Goal: Check status: Check status

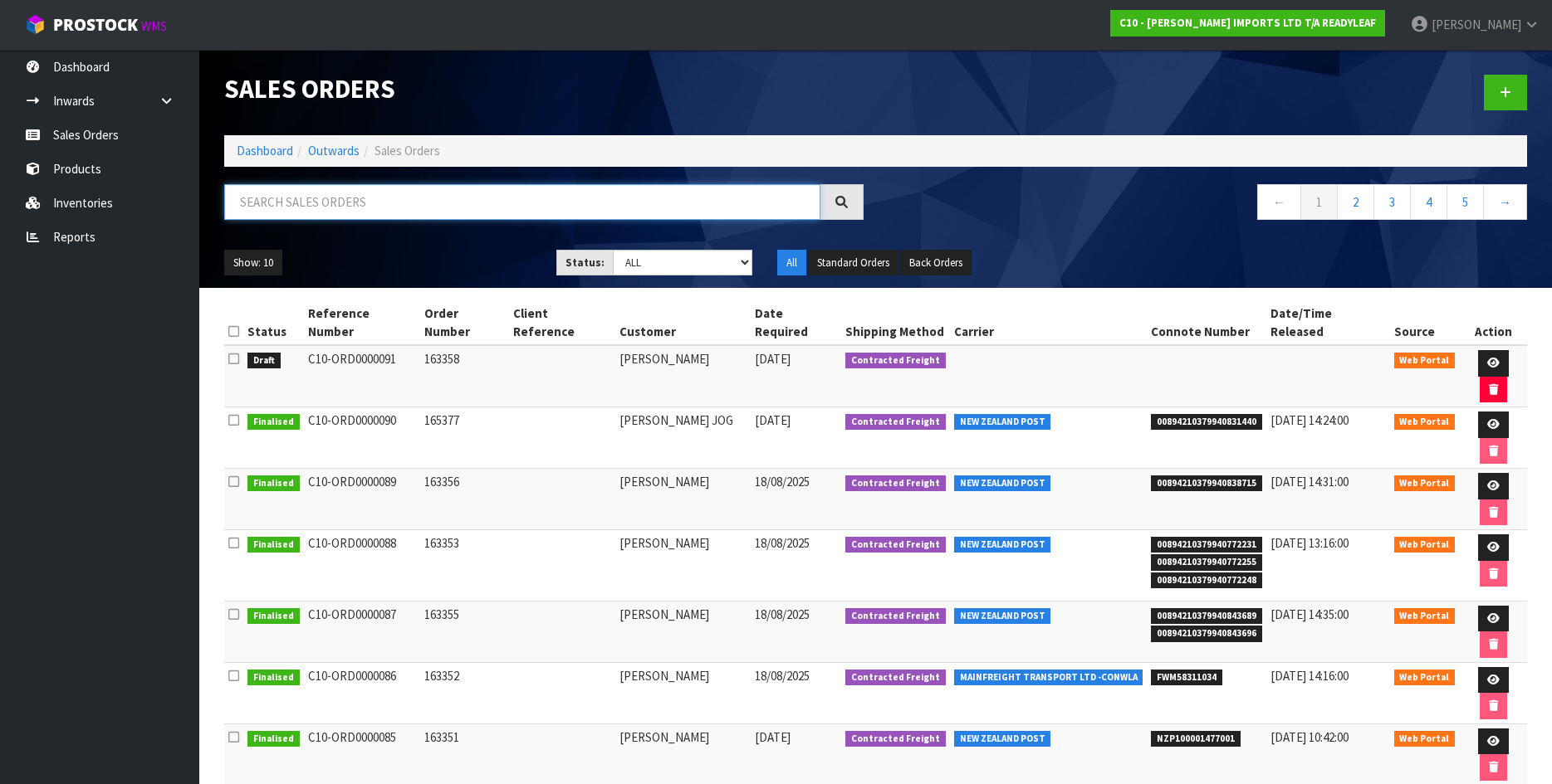
click at [323, 210] on input "text" at bounding box center [522, 202] width 596 height 36
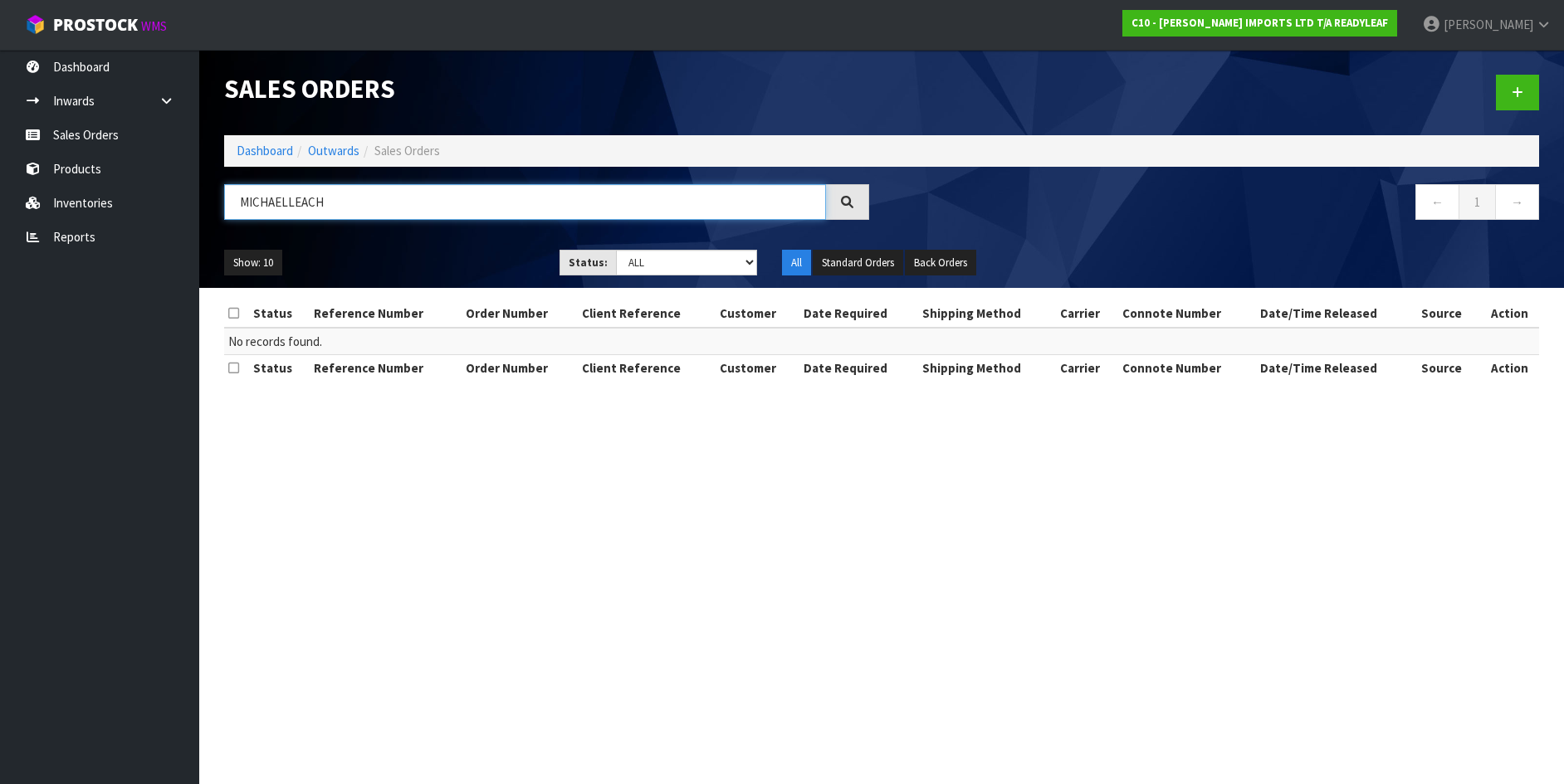
click at [284, 204] on input "MICHAELLEACH" at bounding box center [525, 202] width 602 height 36
click at [464, 205] on input "[PERSON_NAME]" at bounding box center [525, 202] width 602 height 36
type input "[PERSON_NAME]"
click at [855, 212] on div at bounding box center [848, 202] width 43 height 36
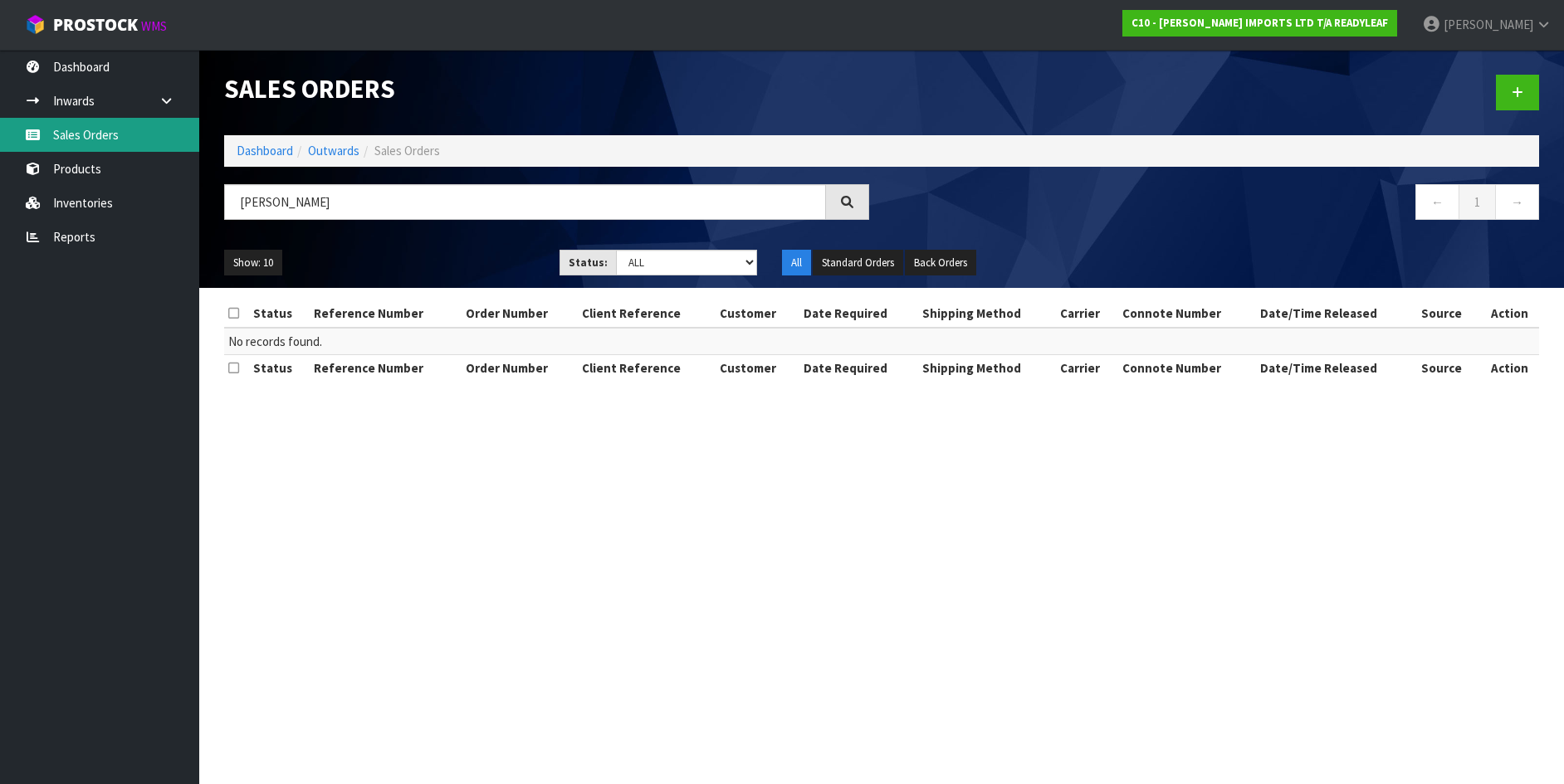
click at [88, 128] on link "Sales Orders" at bounding box center [99, 135] width 199 height 34
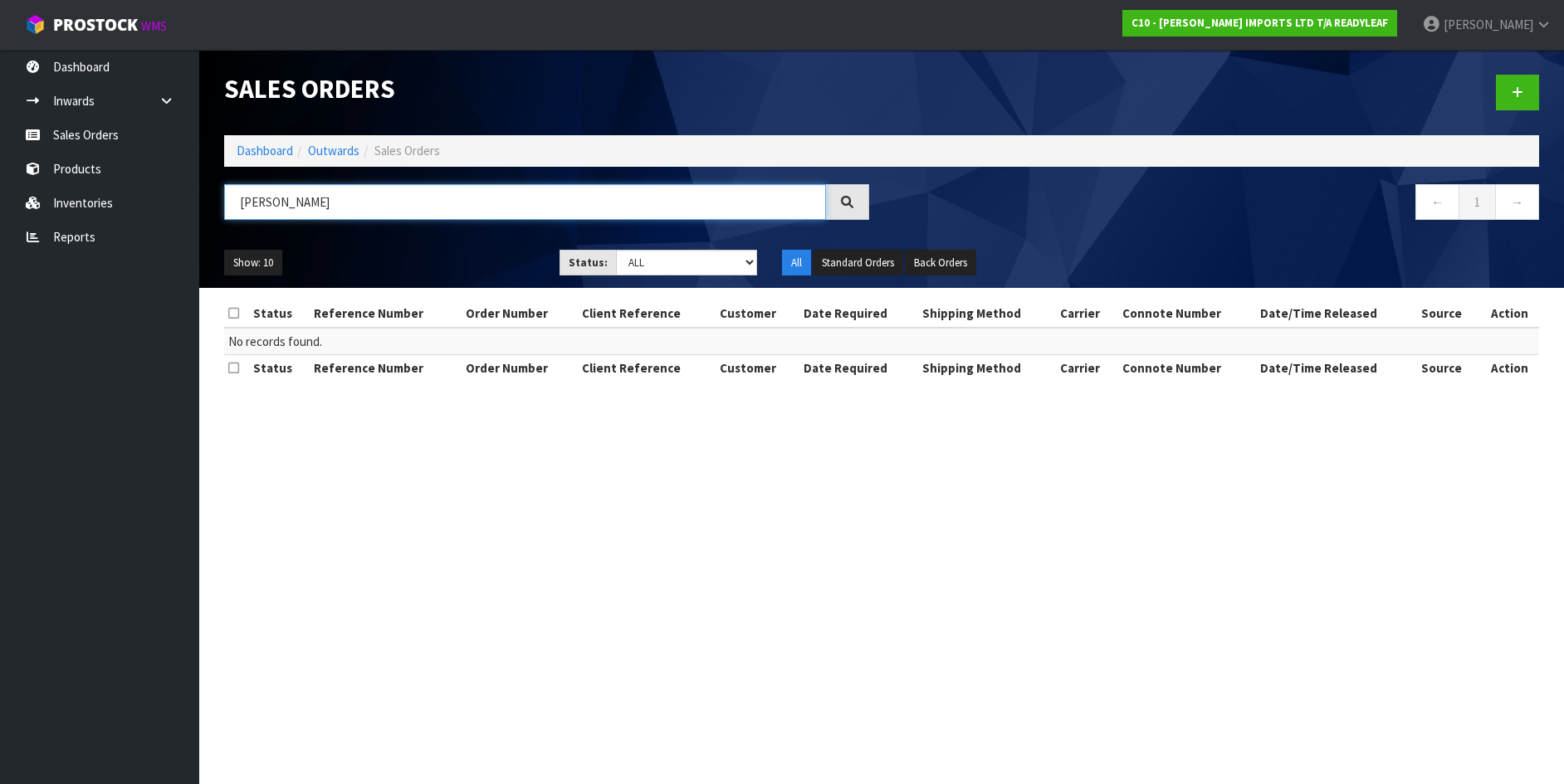
drag, startPoint x: 355, startPoint y: 201, endPoint x: 240, endPoint y: 218, distance: 116.2
click at [240, 218] on input "[PERSON_NAME]" at bounding box center [525, 202] width 602 height 36
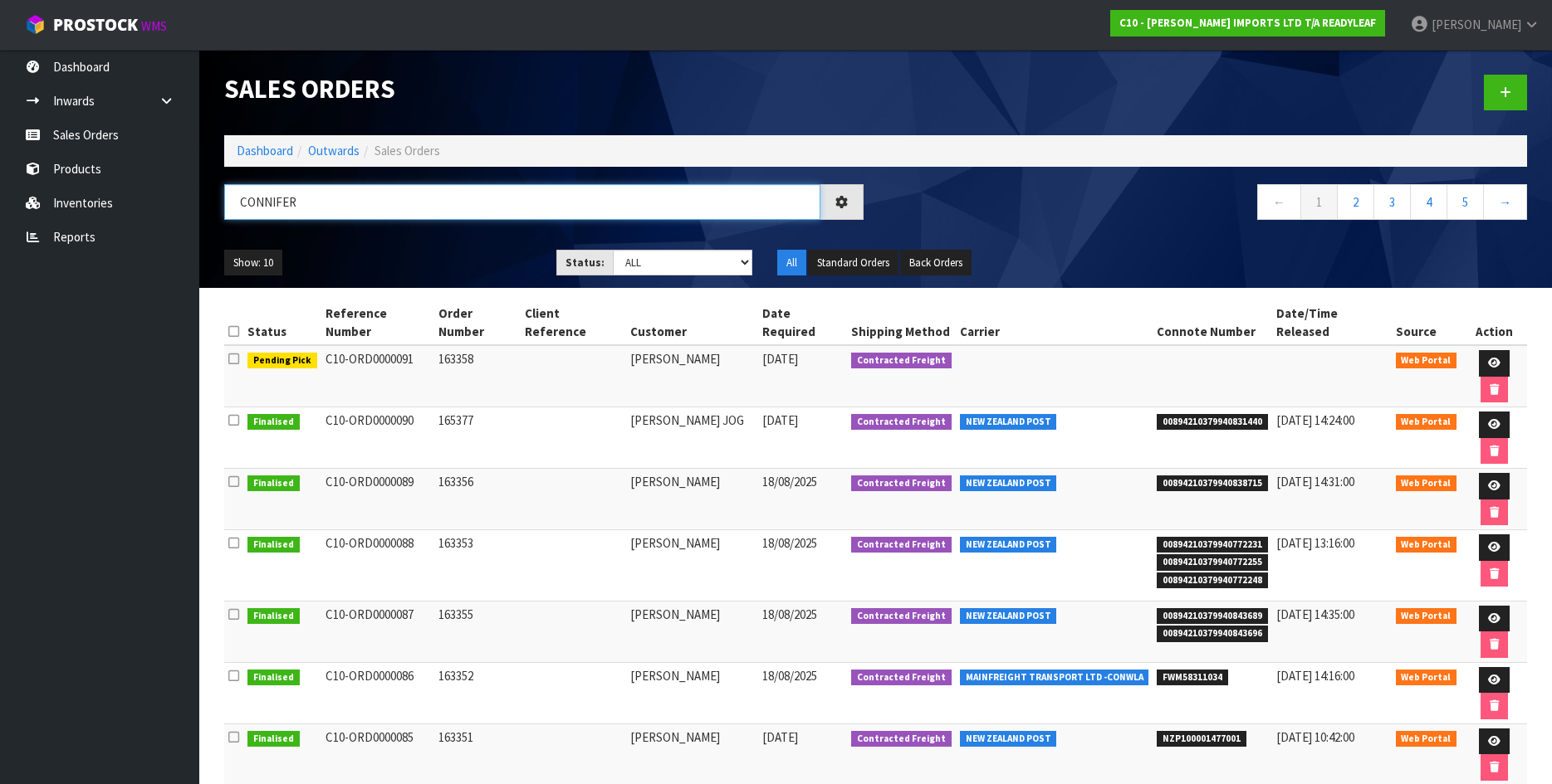
type input "CONNIFER"
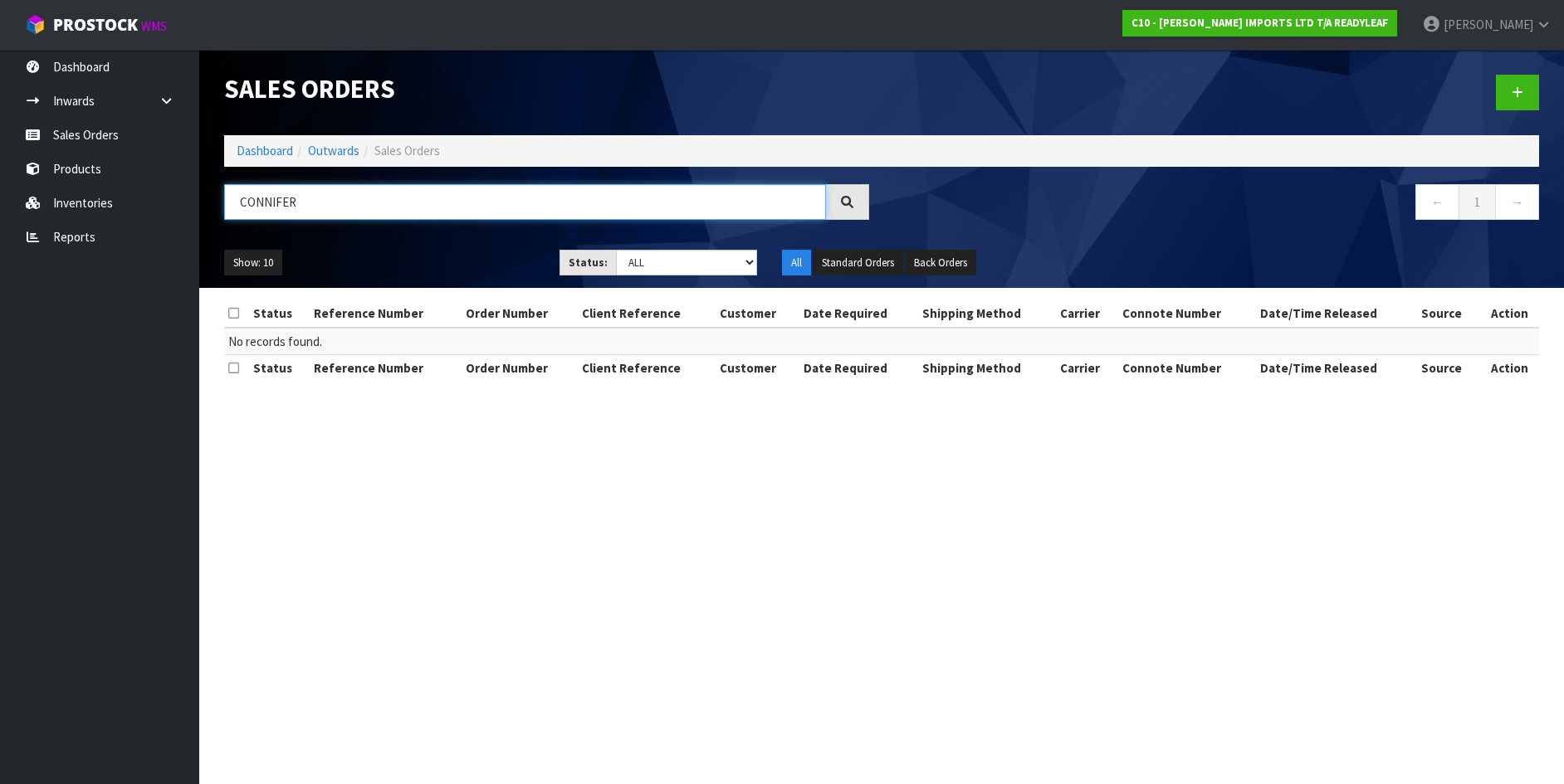
drag, startPoint x: 308, startPoint y: 206, endPoint x: 222, endPoint y: 204, distance: 86.0
click at [222, 204] on div "CONNIFER" at bounding box center [547, 208] width 670 height 48
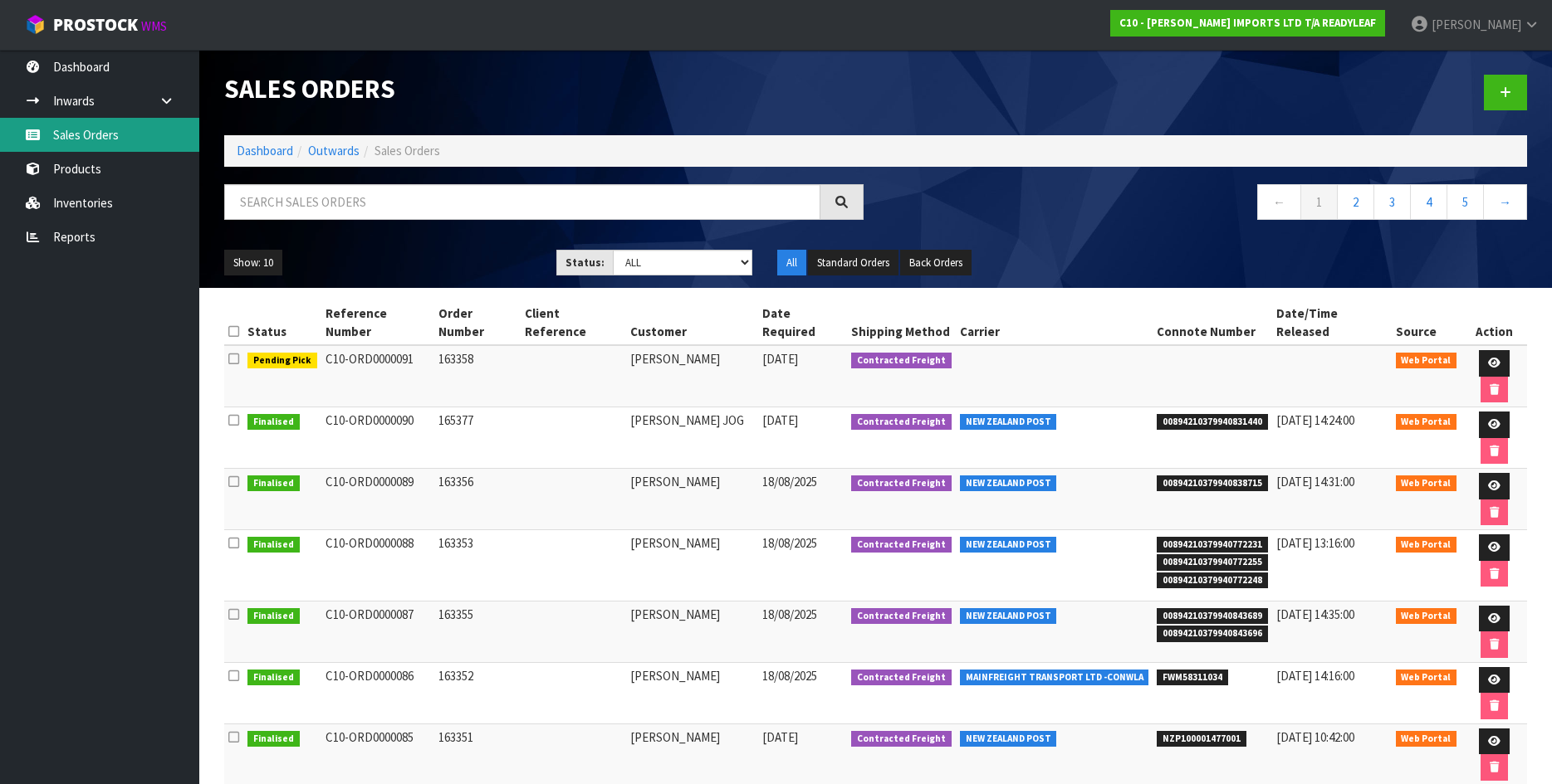
click at [87, 141] on link "Sales Orders" at bounding box center [99, 135] width 199 height 34
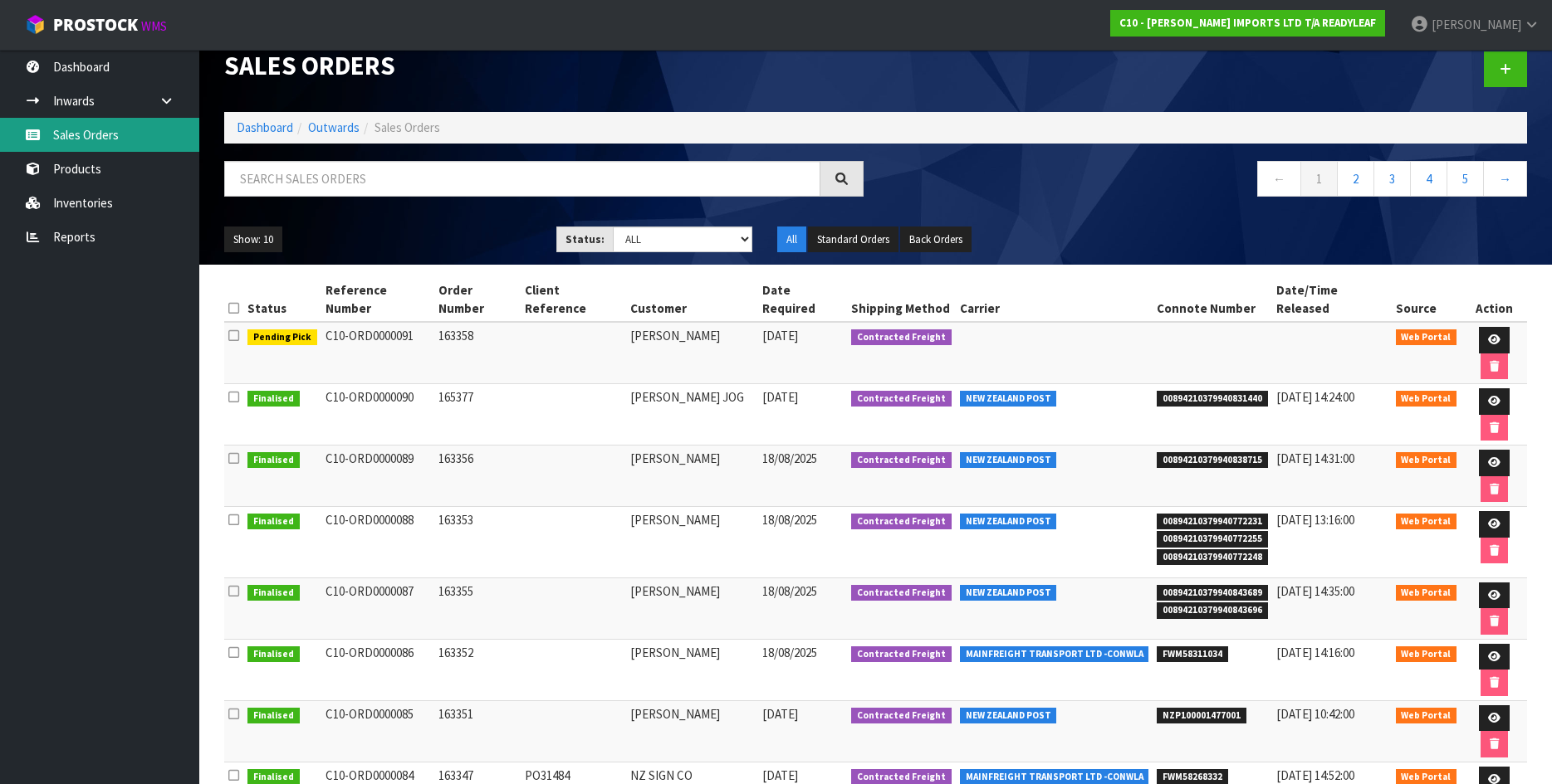
scroll to position [63, 0]
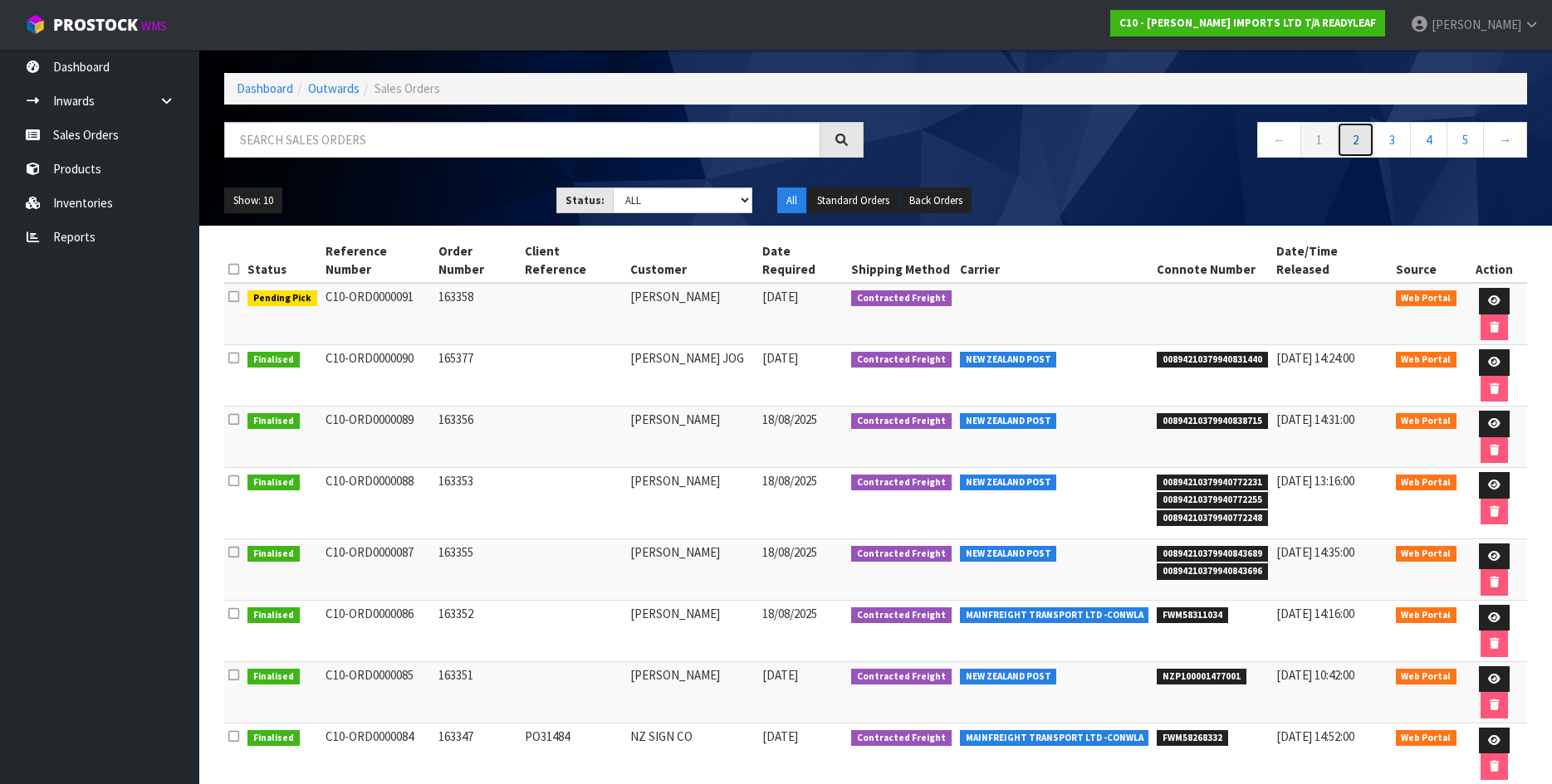
click at [1363, 129] on link "2" at bounding box center [1355, 140] width 38 height 36
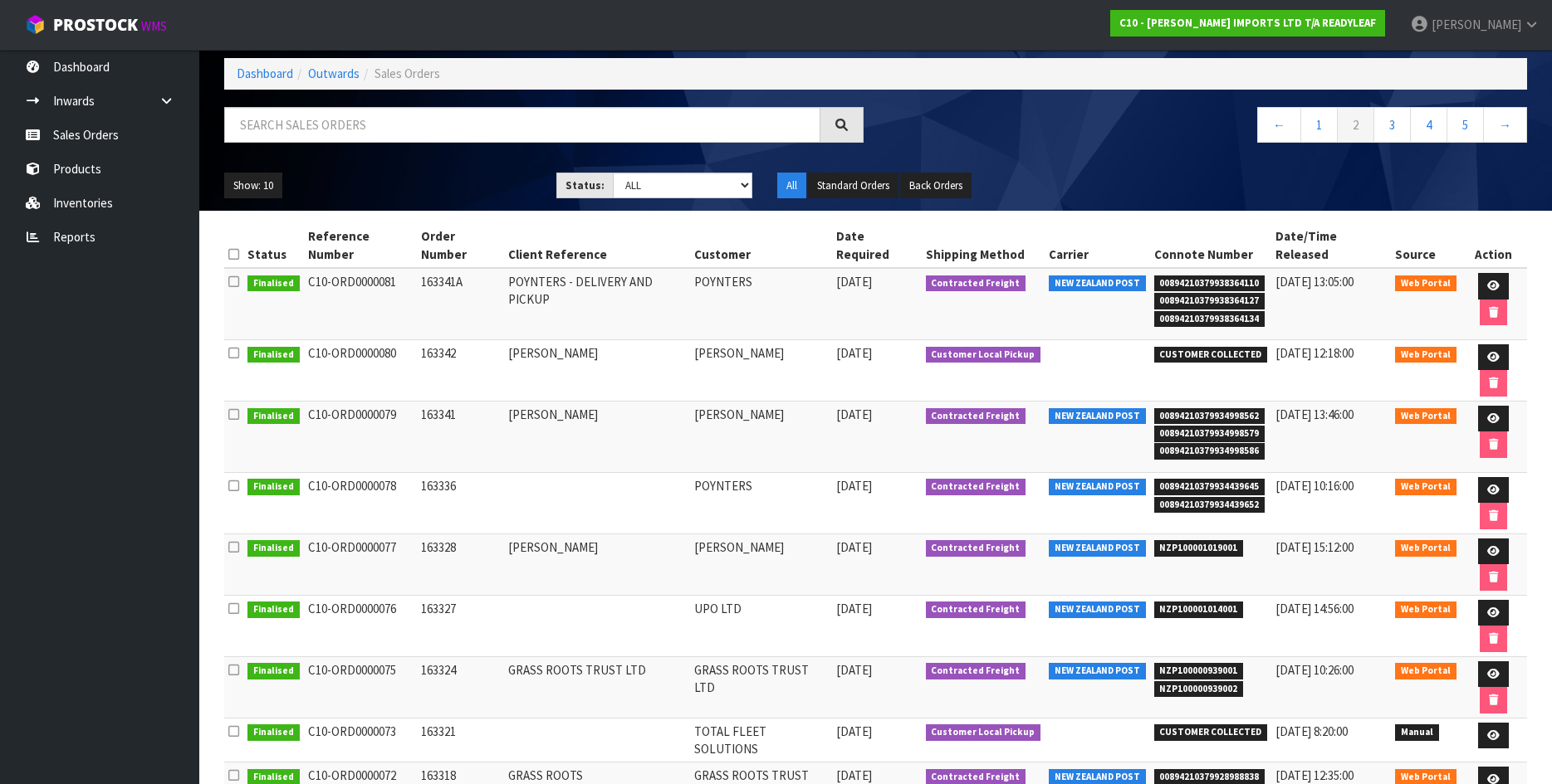
scroll to position [80, 0]
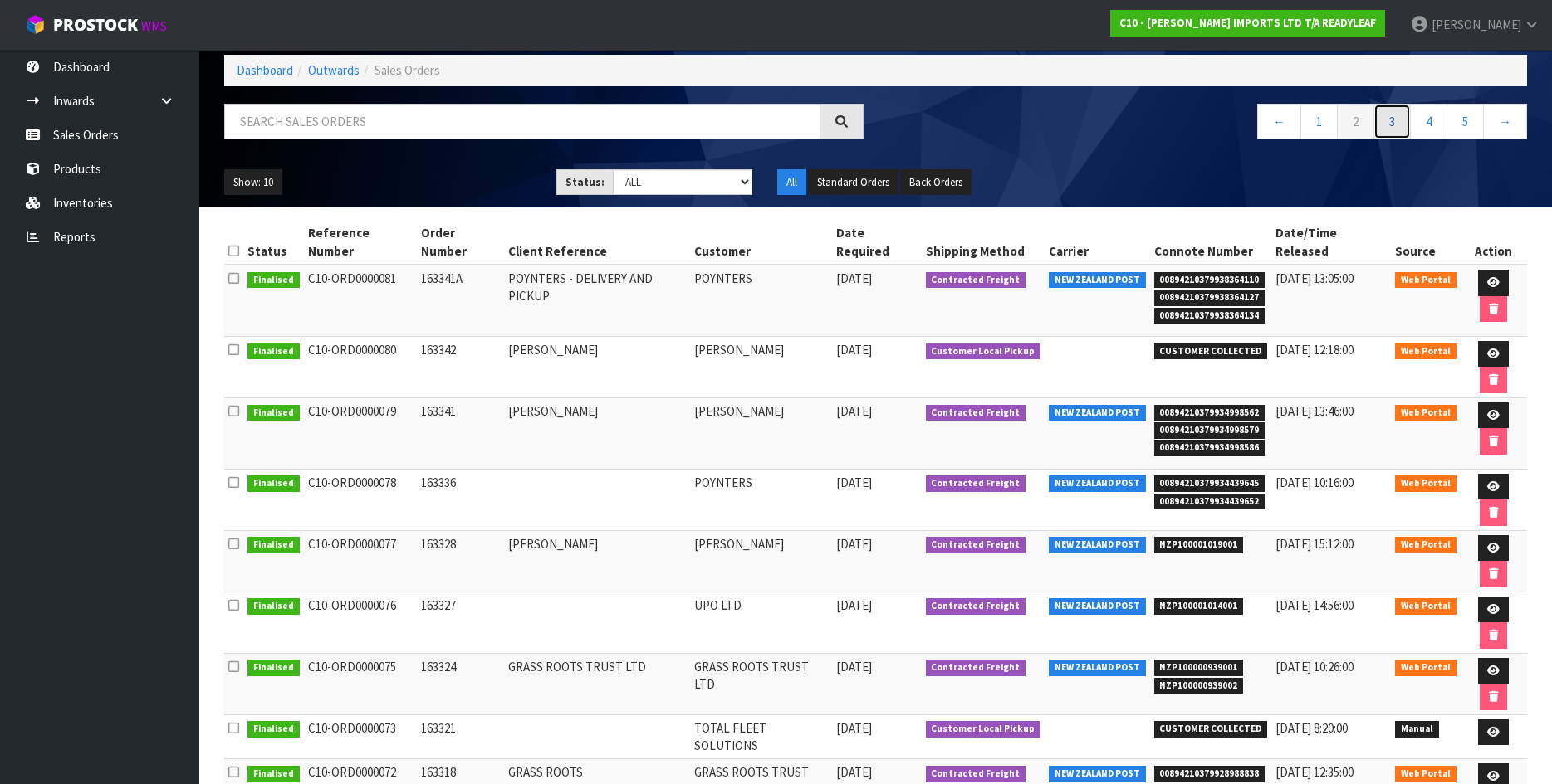
click at [1392, 125] on link "3" at bounding box center [1392, 121] width 38 height 36
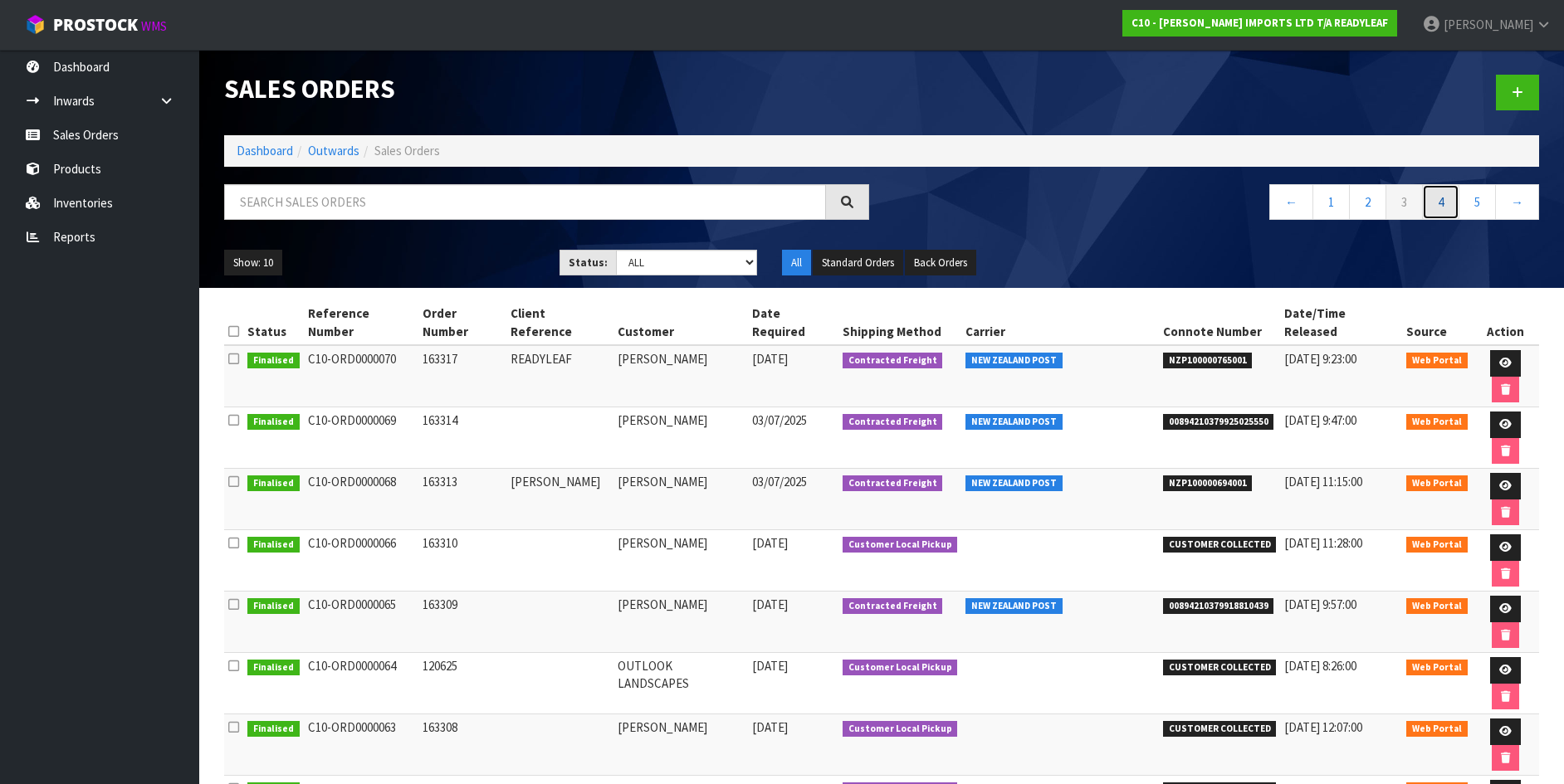
click at [1446, 207] on link "4" at bounding box center [1441, 202] width 38 height 36
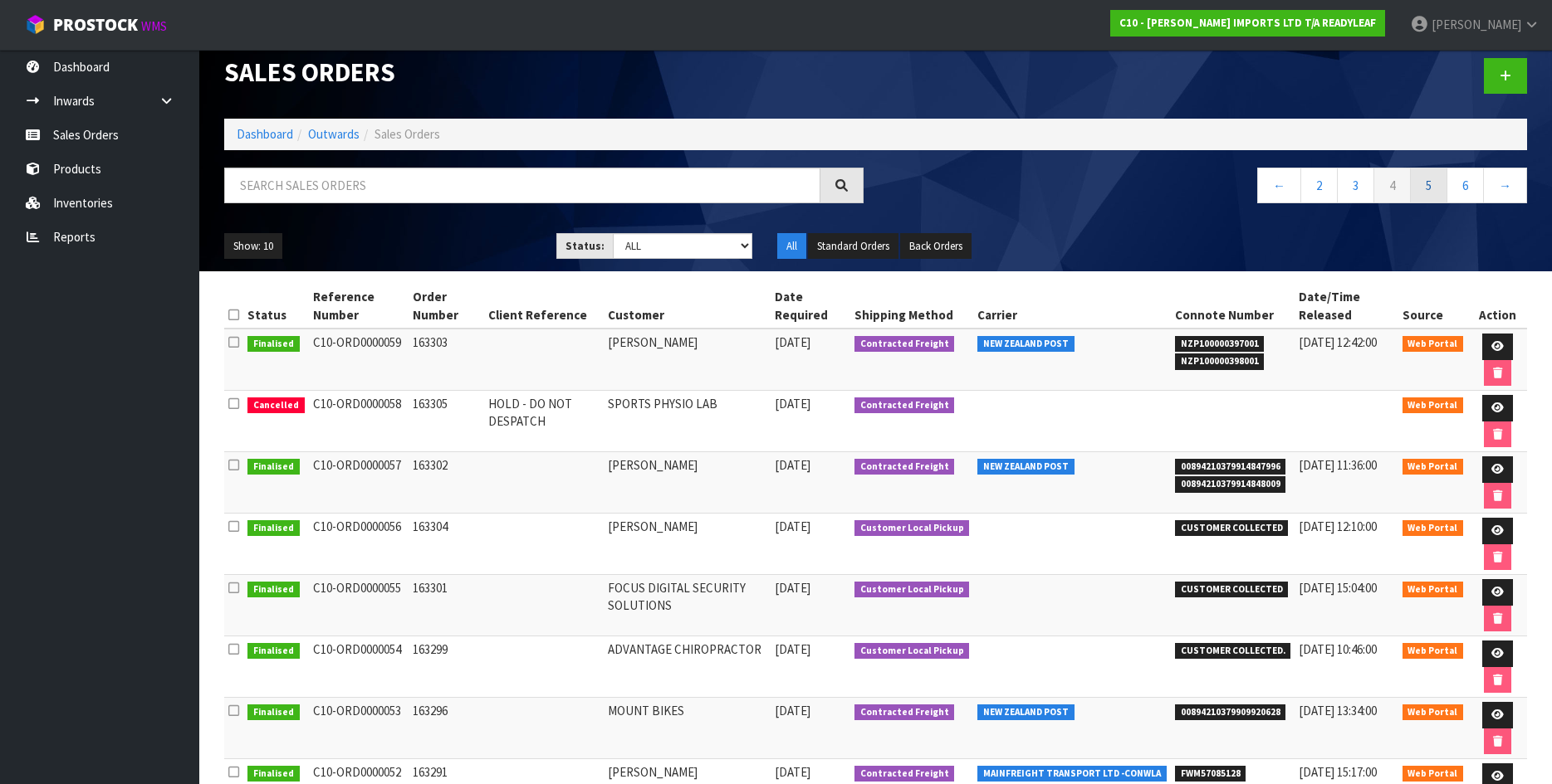
scroll to position [1, 0]
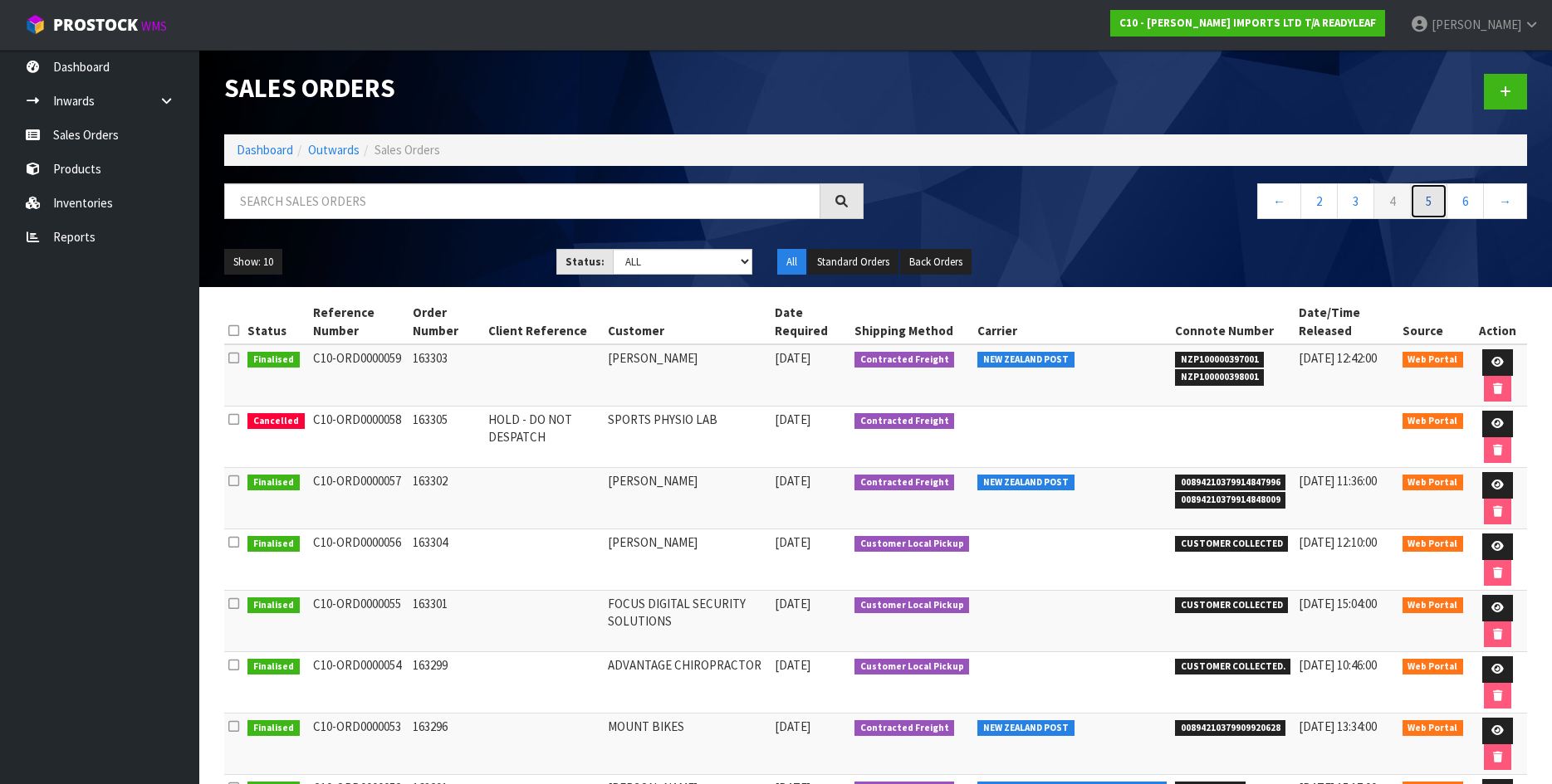
click at [1432, 212] on link "5" at bounding box center [1429, 201] width 38 height 36
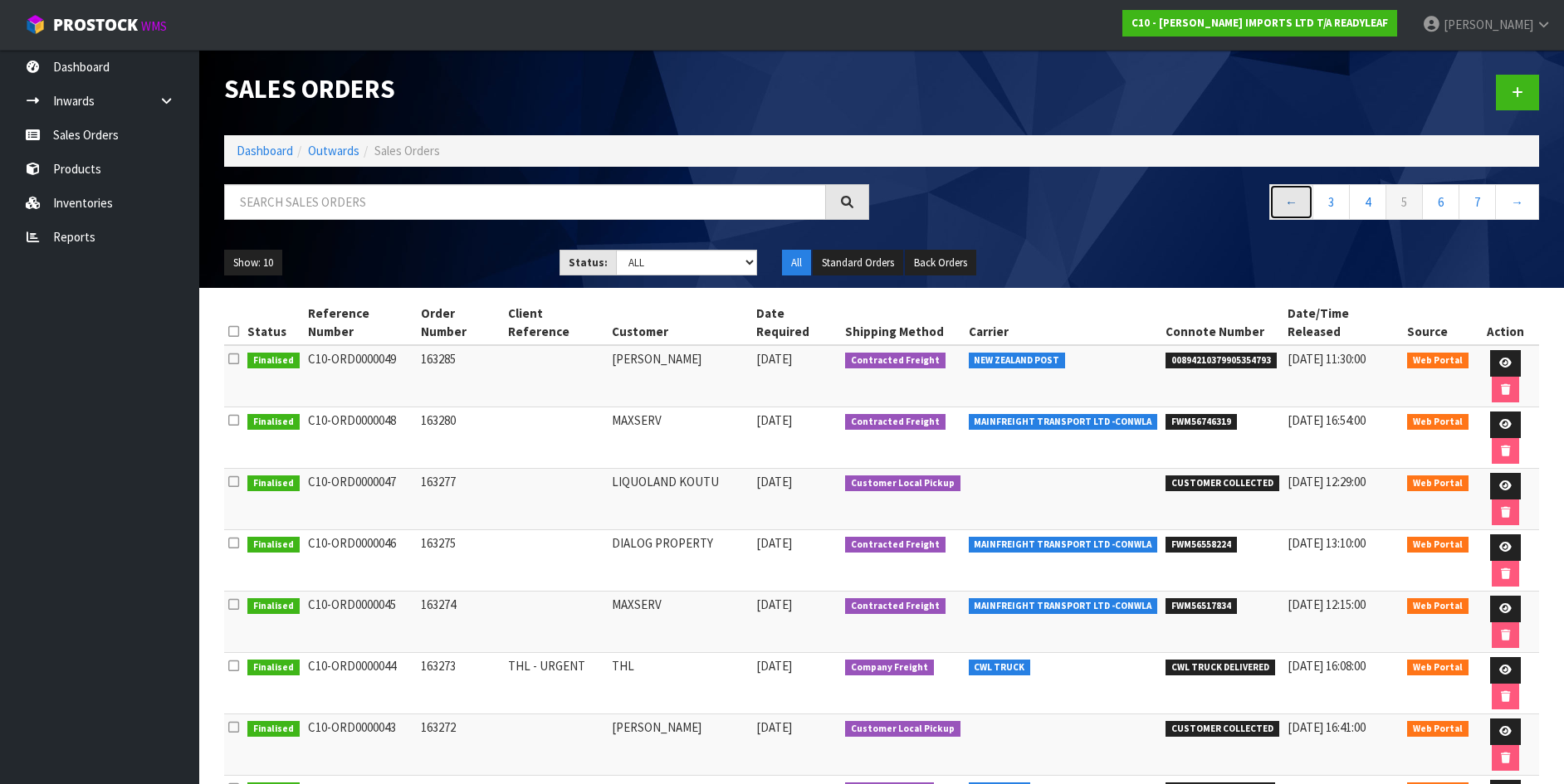
click at [1294, 203] on link "←" at bounding box center [1291, 202] width 44 height 36
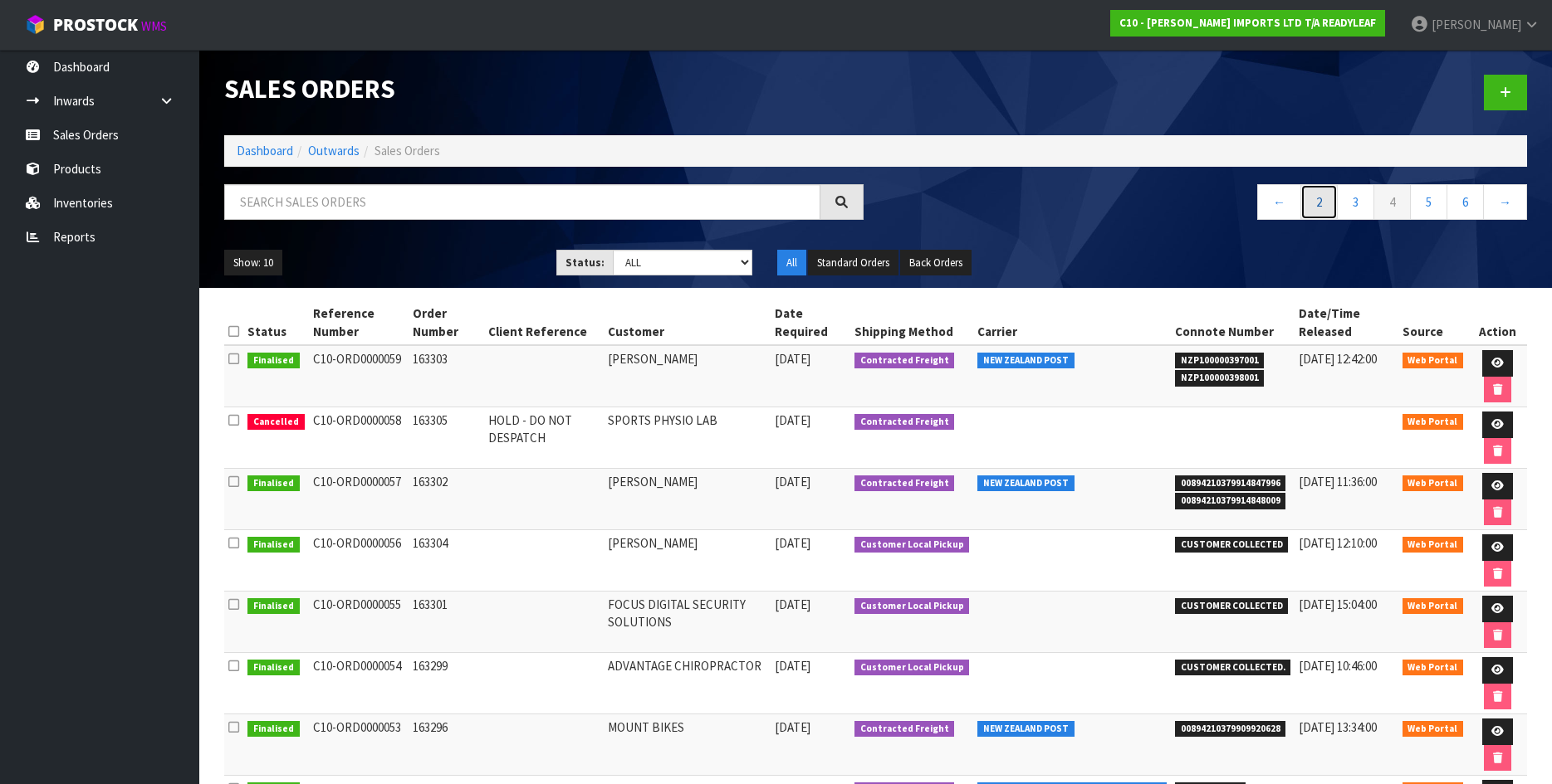
click at [1319, 198] on link "2" at bounding box center [1319, 202] width 38 height 36
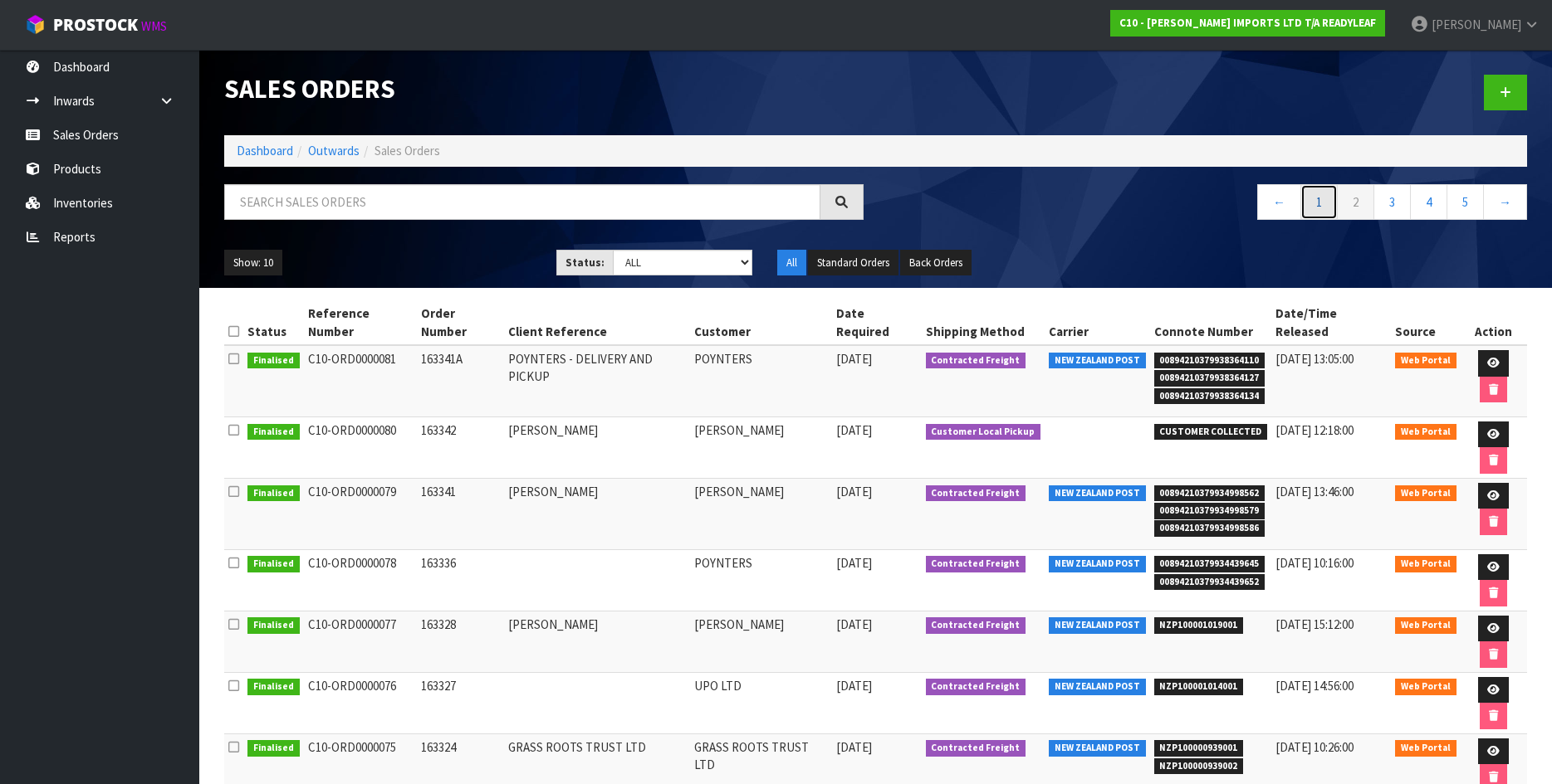
click at [1318, 210] on link "1" at bounding box center [1319, 202] width 38 height 36
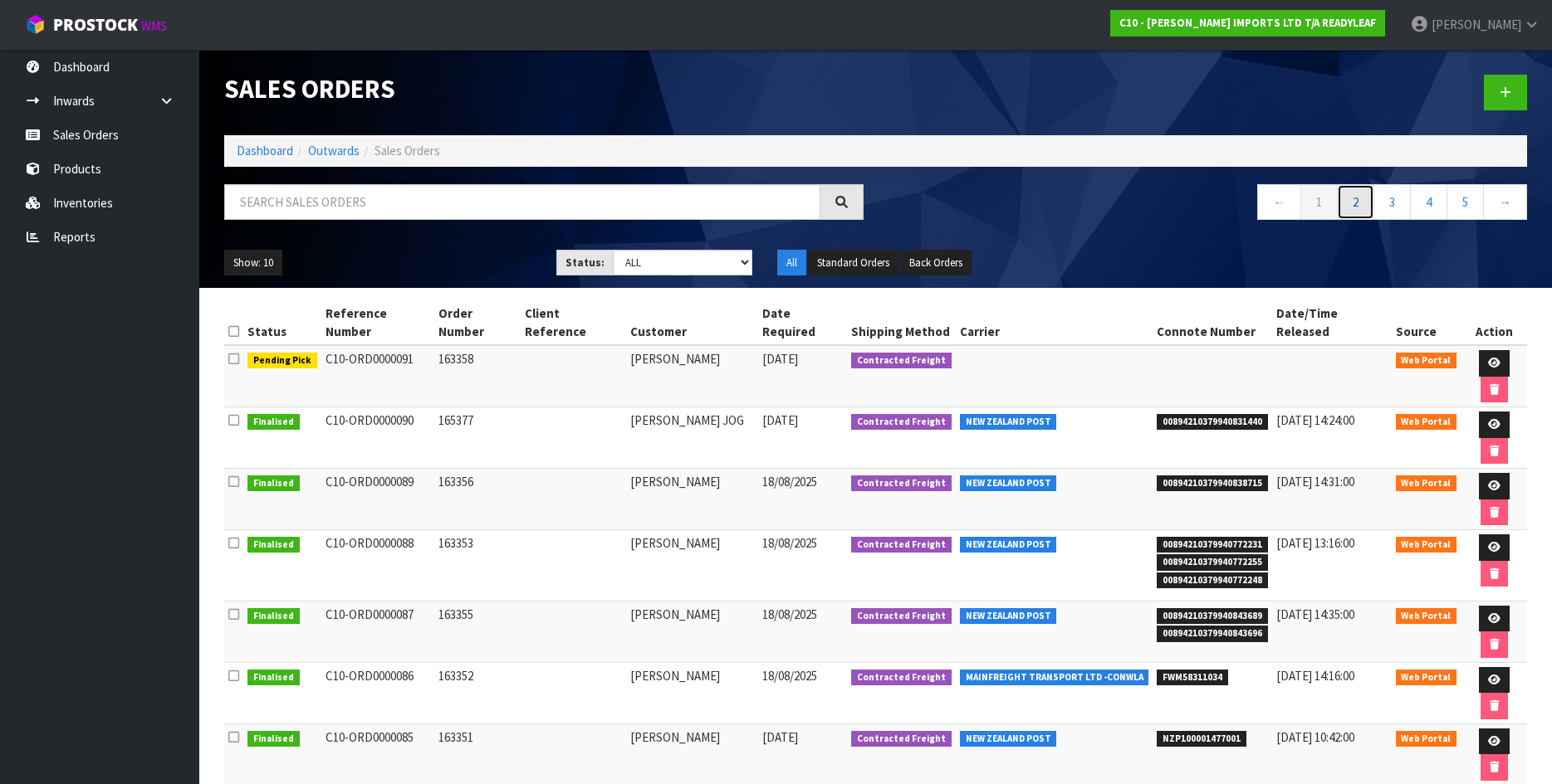
click at [1355, 194] on link "2" at bounding box center [1355, 202] width 38 height 36
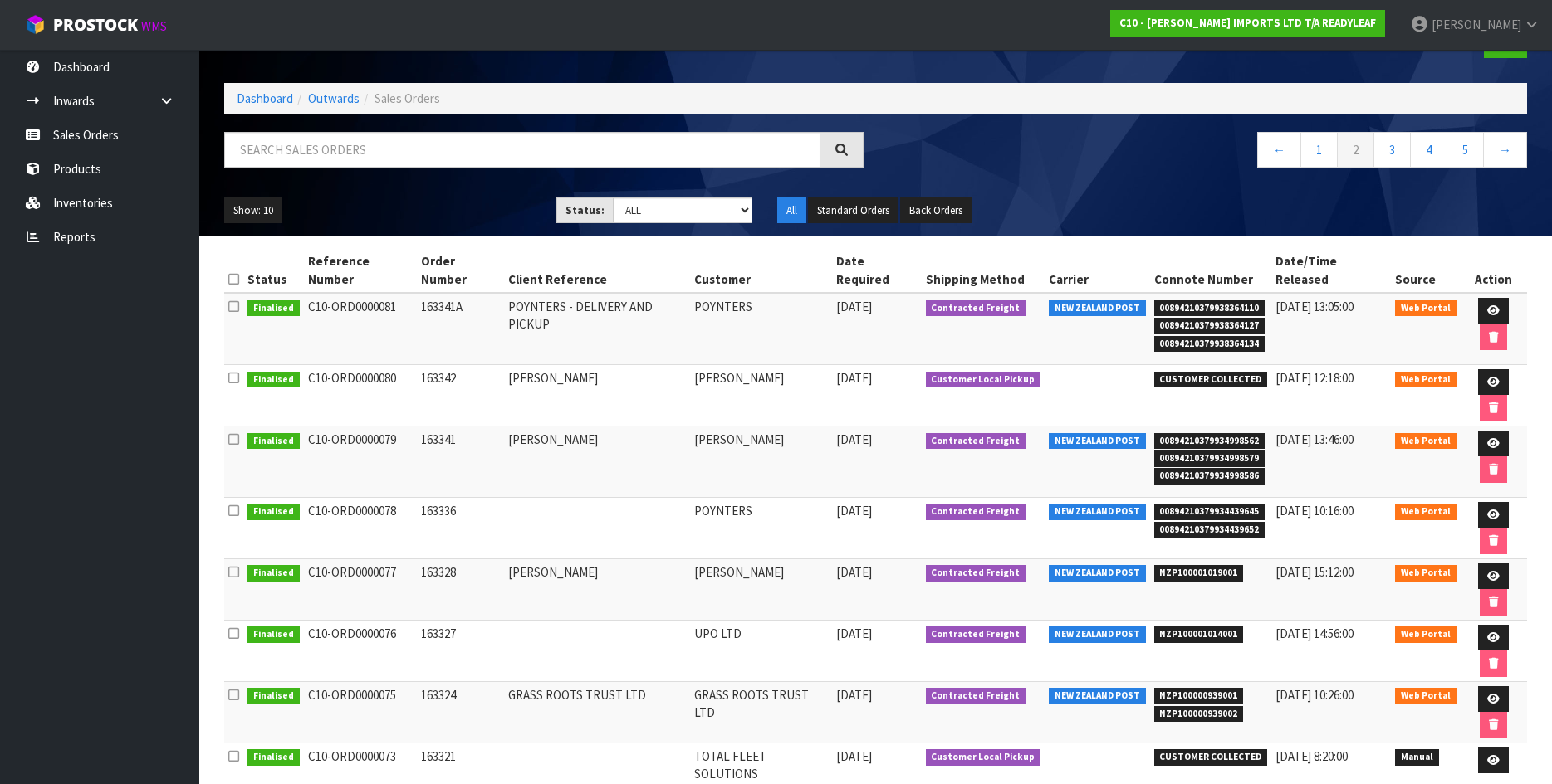
scroll to position [80, 0]
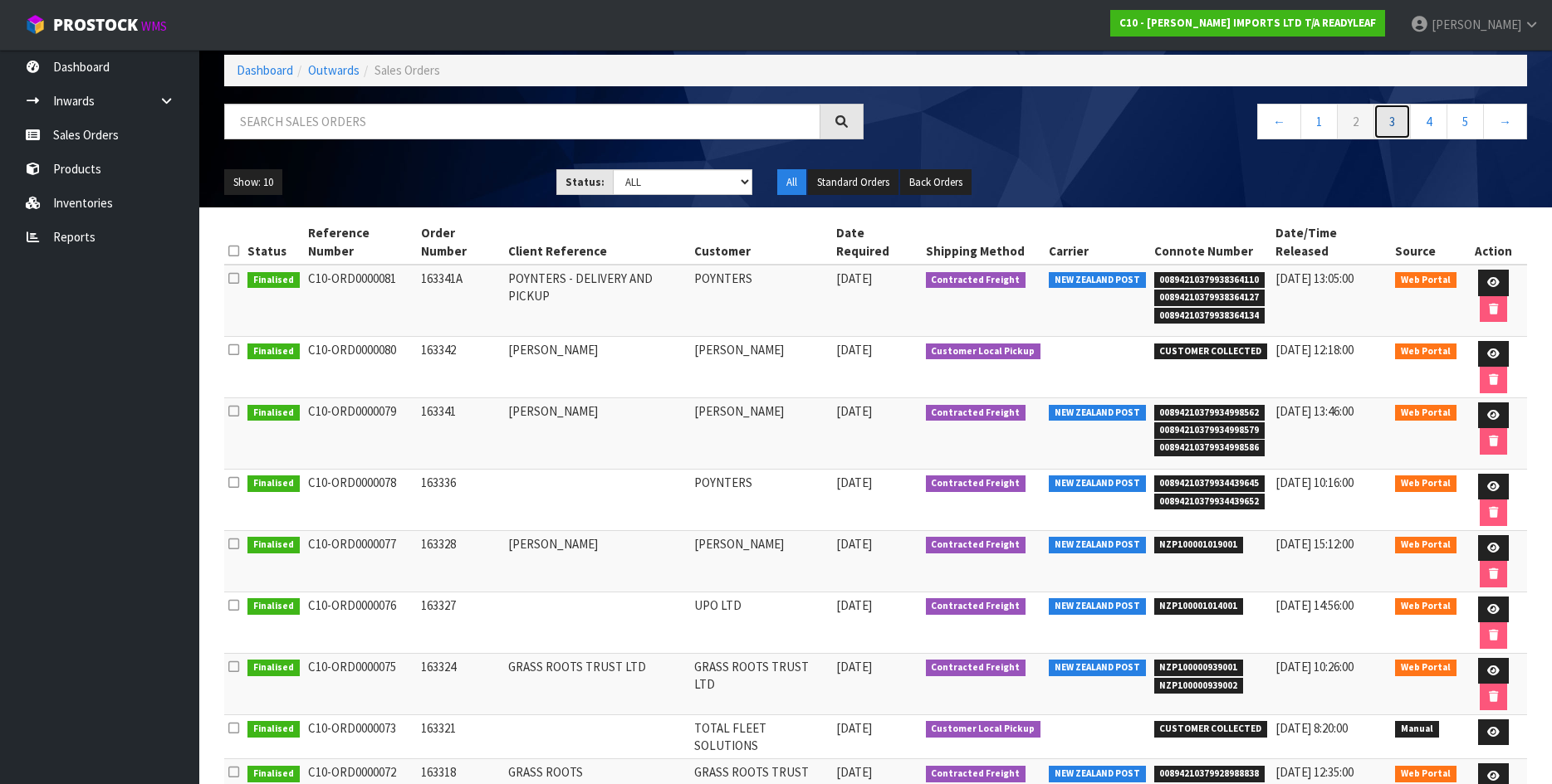
click at [1396, 118] on link "3" at bounding box center [1392, 121] width 38 height 36
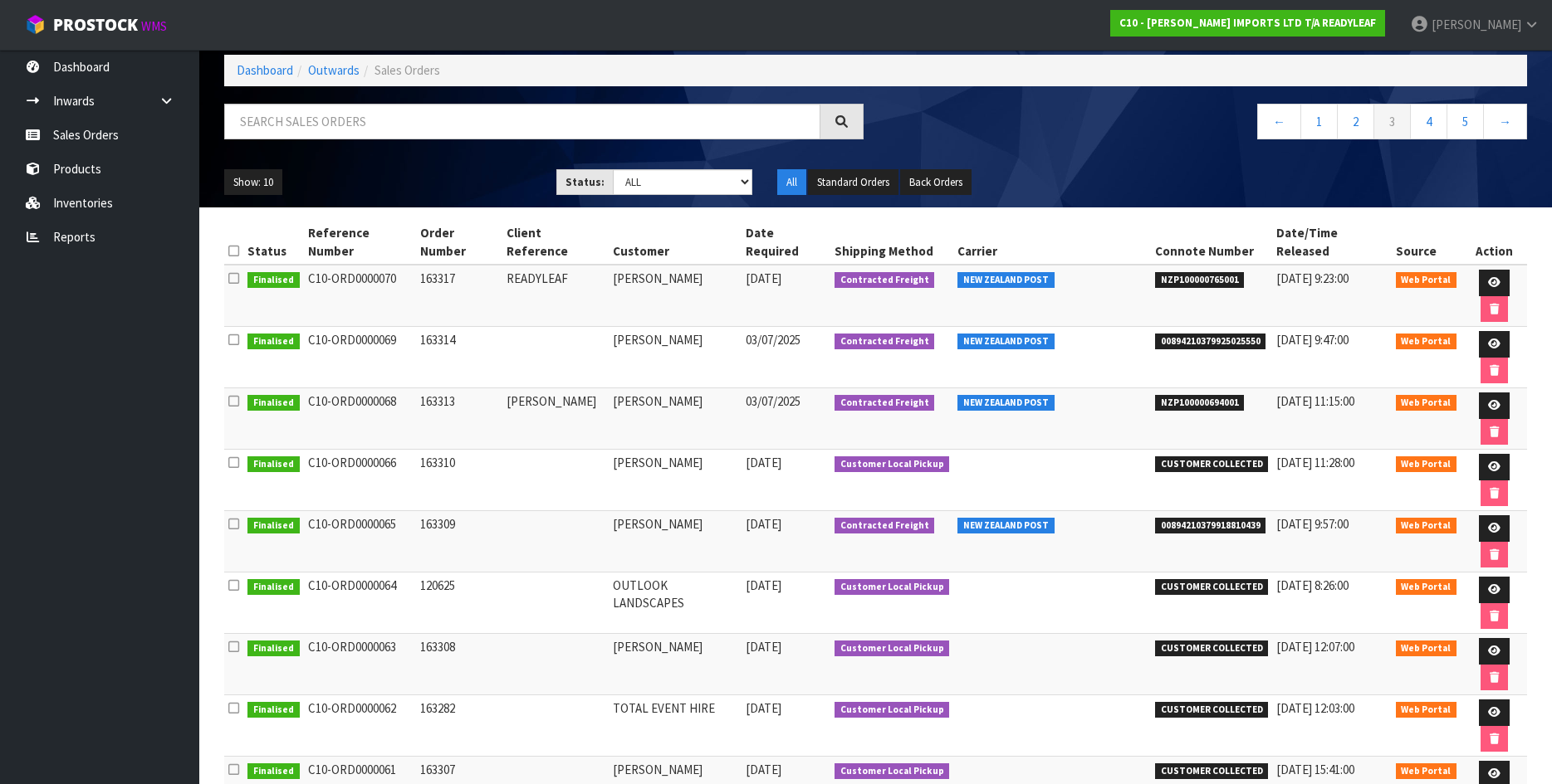
scroll to position [0, 0]
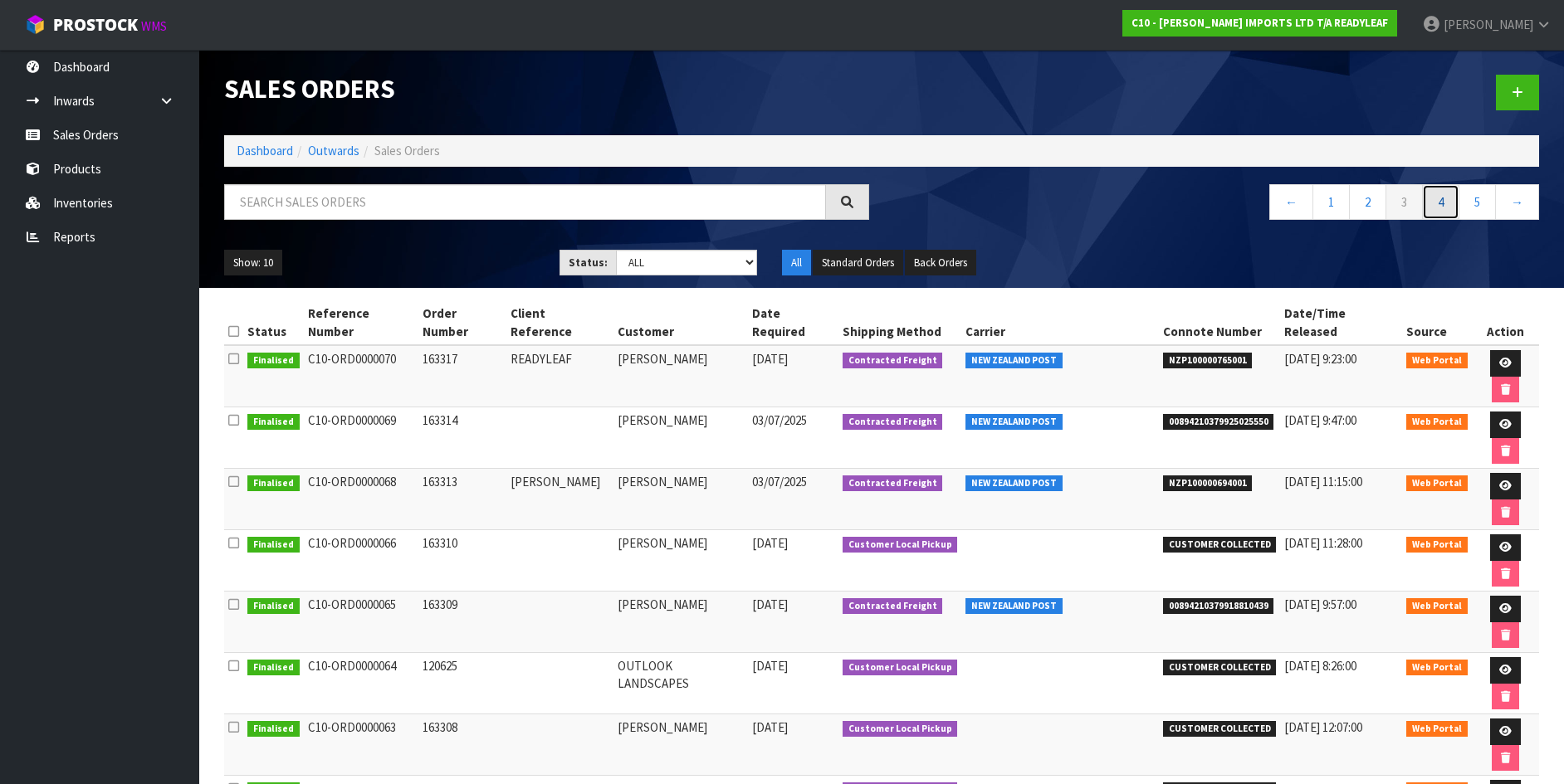
click at [1445, 199] on link "4" at bounding box center [1441, 202] width 38 height 36
